Goal: Check status: Check status

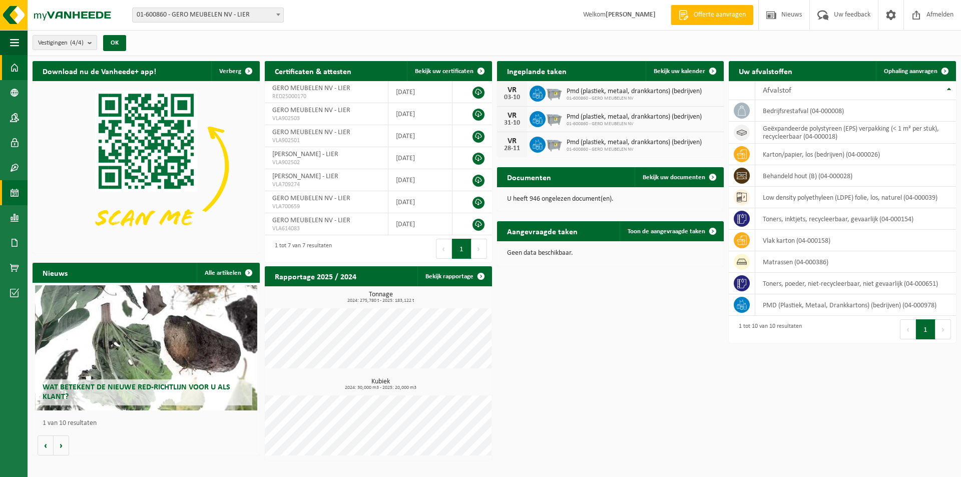
click at [13, 191] on span at bounding box center [14, 192] width 9 height 25
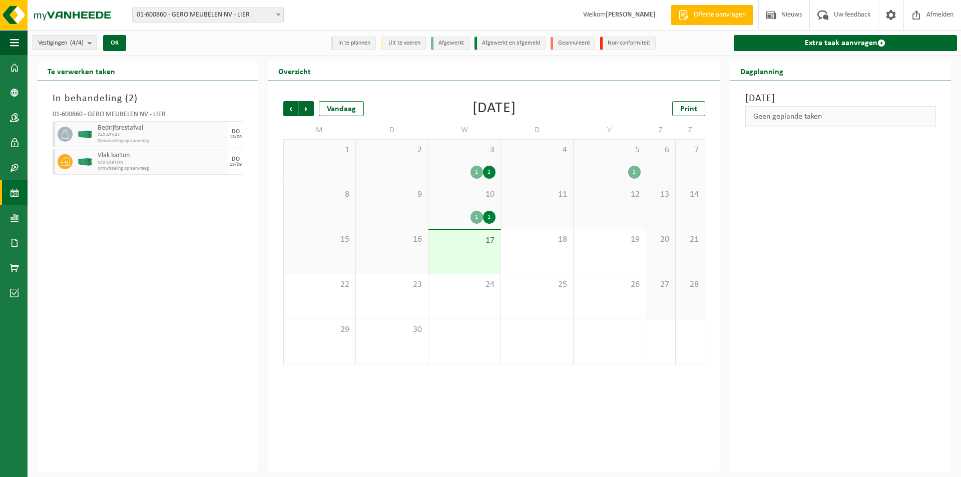
click at [475, 170] on div "1" at bounding box center [476, 172] width 13 height 13
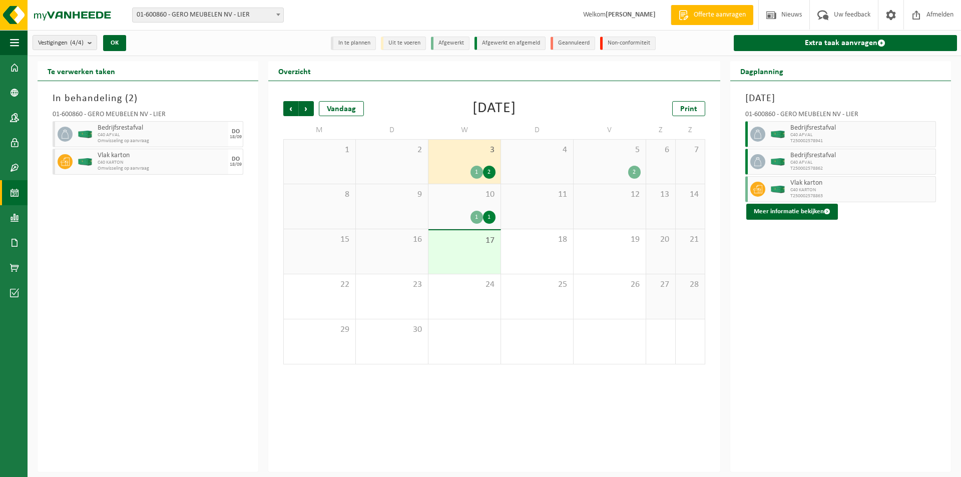
click at [632, 170] on div "2" at bounding box center [634, 172] width 13 height 13
